Goal: Transaction & Acquisition: Purchase product/service

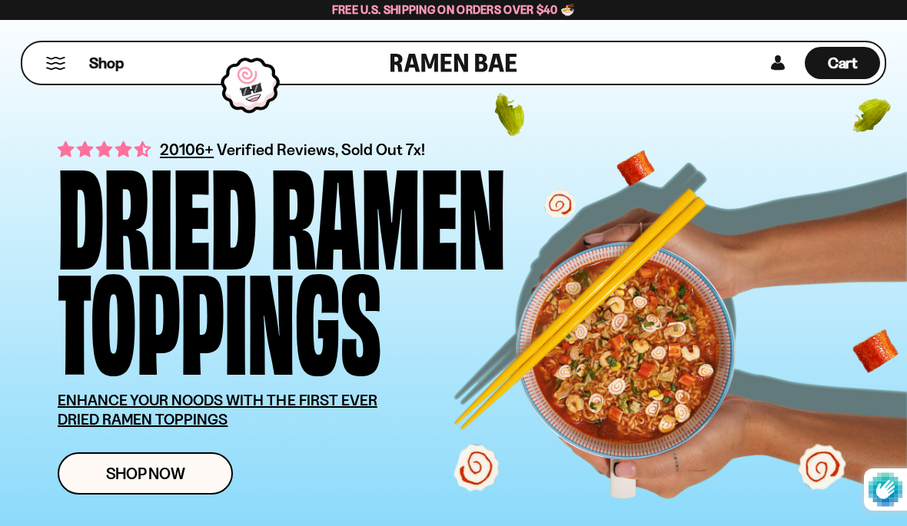
click at [108, 65] on span "Shop" at bounding box center [106, 63] width 35 height 21
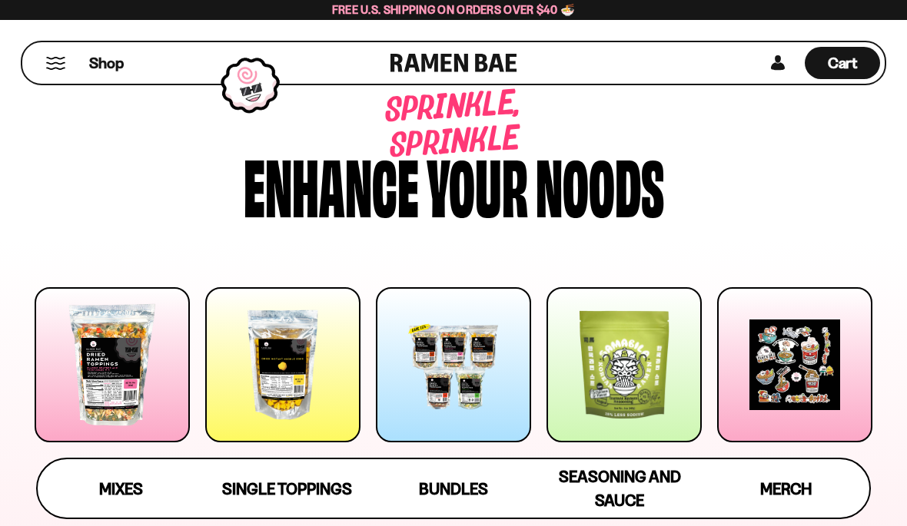
click at [121, 485] on span "Mixes" at bounding box center [121, 488] width 44 height 19
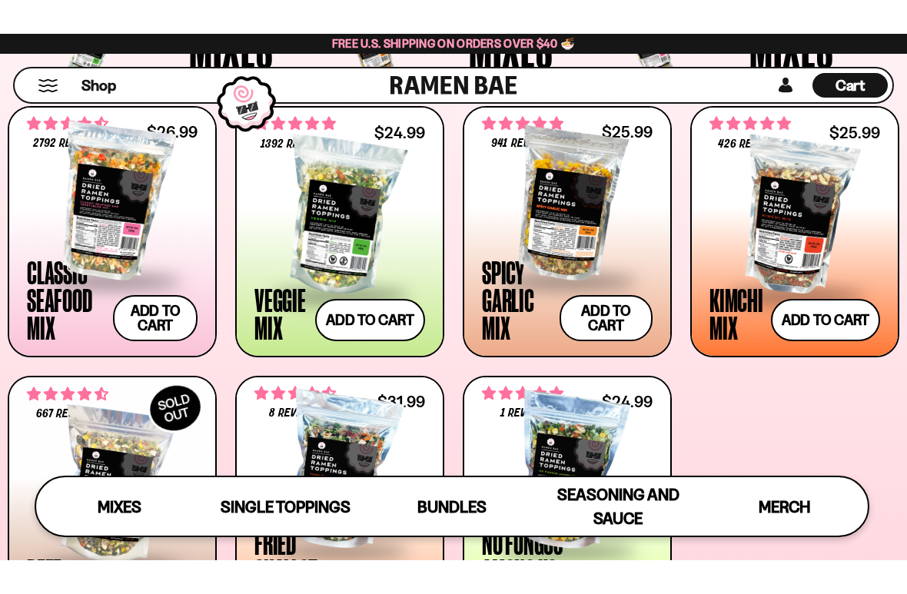
scroll to position [541, 0]
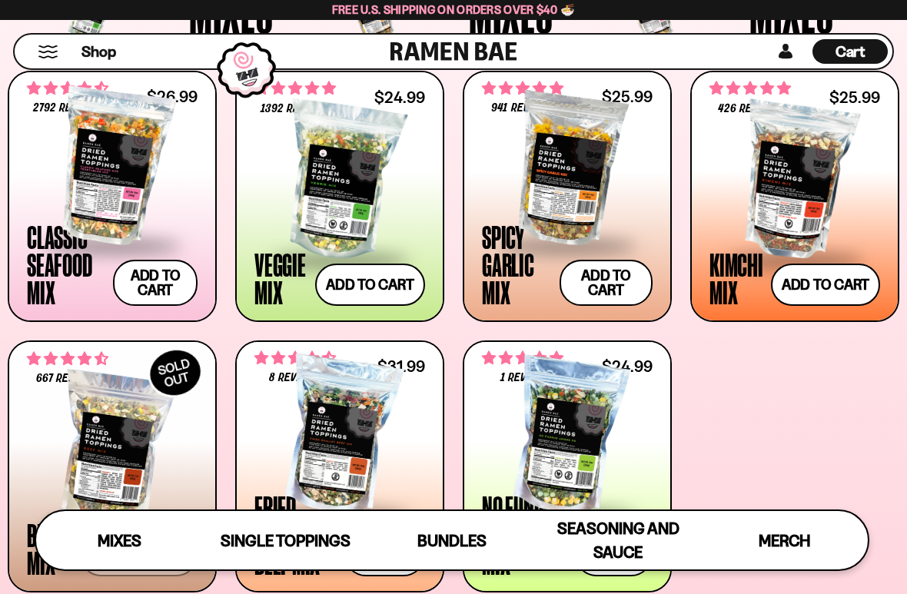
click at [277, 254] on span at bounding box center [339, 261] width 171 height 54
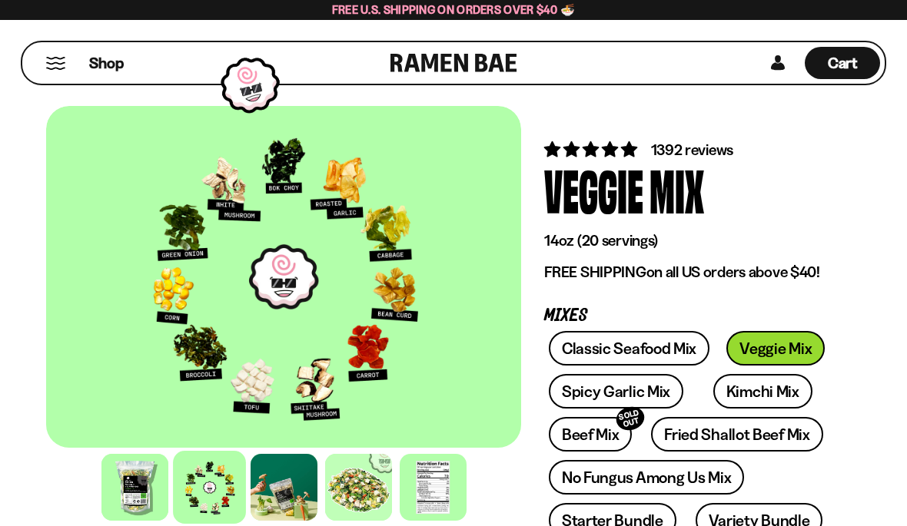
click at [108, 67] on span "Shop" at bounding box center [106, 63] width 35 height 21
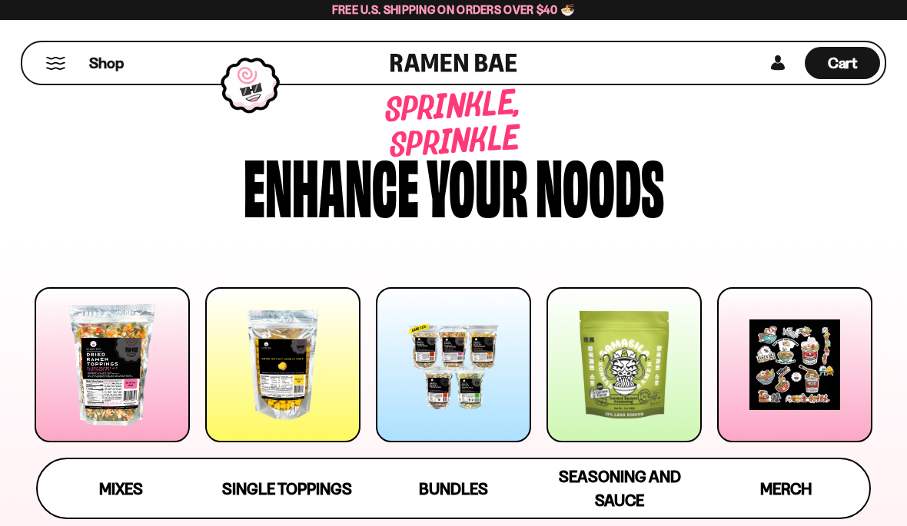
click at [104, 382] on div at bounding box center [112, 364] width 155 height 155
